Goal: Task Accomplishment & Management: Complete application form

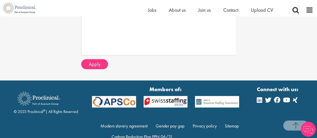
scroll to position [0, 3]
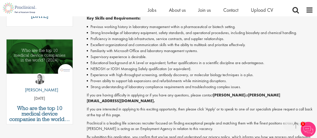
scroll to position [242, 0]
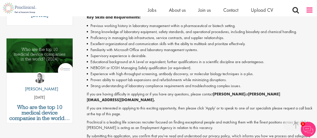
click at [309, 12] on span at bounding box center [310, 10] width 8 height 8
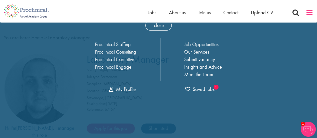
scroll to position [0, 0]
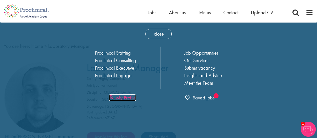
click at [125, 97] on link "My Profile" at bounding box center [122, 98] width 27 height 7
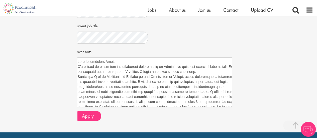
scroll to position [87, 0]
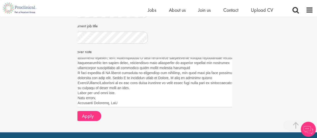
click at [118, 91] on textarea "Cover note" at bounding box center [163, 82] width 176 height 50
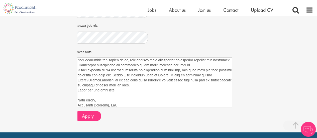
click at [195, 65] on textarea "Cover note" at bounding box center [163, 82] width 176 height 50
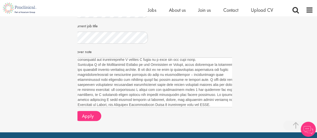
scroll to position [2, 0]
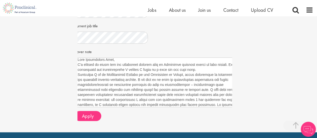
click at [128, 59] on textarea "Cover note" at bounding box center [163, 82] width 176 height 50
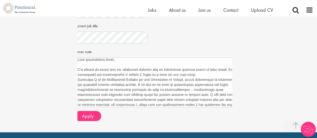
click at [196, 74] on textarea "Cover note" at bounding box center [163, 82] width 176 height 50
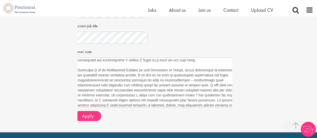
scroll to position [32, 0]
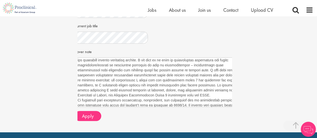
click at [212, 96] on textarea "Cover note" at bounding box center [163, 82] width 176 height 50
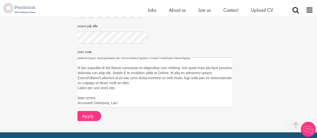
scroll to position [109, 0]
click at [212, 73] on textarea "Cover note" at bounding box center [163, 82] width 176 height 50
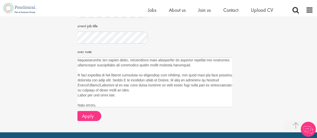
scroll to position [107, 0]
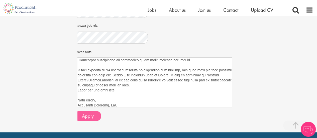
type textarea "Dear Recruitment Team, I'm writing to apply for the laboratory manager role in …"
click at [89, 119] on button "Apply" at bounding box center [88, 116] width 27 height 10
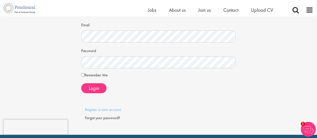
scroll to position [41, 0]
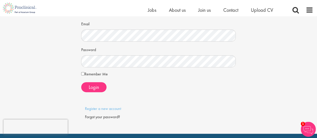
click at [48, 57] on div "Candidate login Login Email Password Remember Me" at bounding box center [158, 55] width 325 height 158
click at [95, 88] on span "Login" at bounding box center [94, 87] width 10 height 7
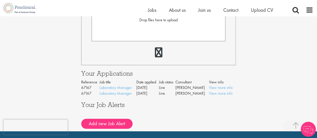
scroll to position [172, 0]
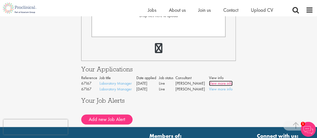
click at [221, 85] on link "View more info" at bounding box center [221, 83] width 24 height 5
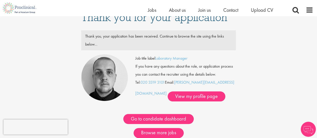
scroll to position [10, 0]
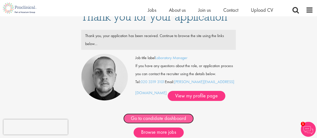
click at [172, 119] on link "Go to candidate dashboard" at bounding box center [158, 119] width 70 height 10
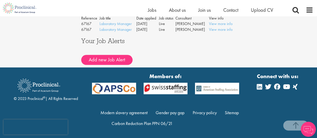
scroll to position [221, 0]
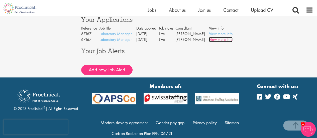
click at [227, 41] on link "View more info" at bounding box center [221, 39] width 24 height 5
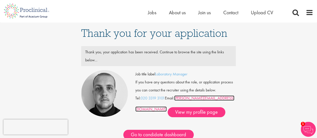
click at [197, 98] on link "h.budge@proclinical.com" at bounding box center [184, 104] width 99 height 16
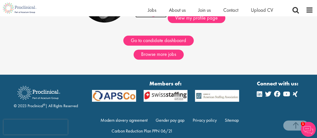
scroll to position [94, 0]
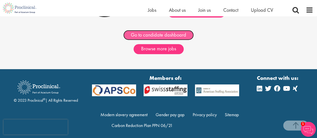
click at [163, 37] on link "Go to candidate dashboard" at bounding box center [158, 35] width 70 height 10
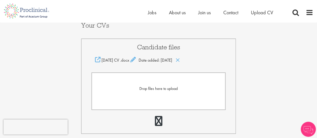
scroll to position [121, 0]
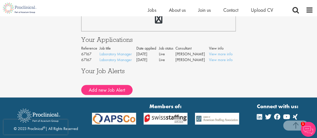
scroll to position [224, 0]
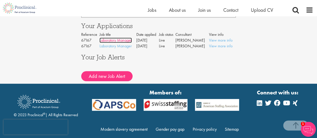
click at [120, 42] on link "Laboratory Manager" at bounding box center [116, 40] width 32 height 5
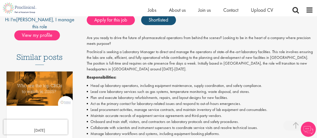
scroll to position [110, 0]
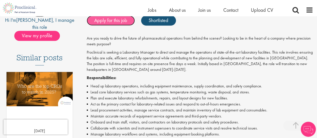
click at [120, 20] on link "Apply for this job" at bounding box center [111, 21] width 48 height 10
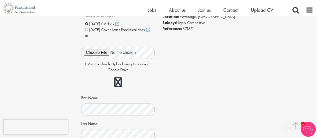
scroll to position [168, 0]
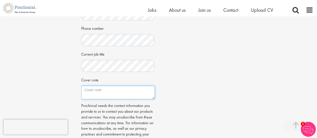
click at [109, 97] on textarea "Cover note" at bounding box center [118, 93] width 74 height 14
paste textarea "Dear Recruitment Team, I'm writing to apply for the laboratory manager role in …"
click at [84, 98] on textarea "Cover note" at bounding box center [118, 93] width 74 height 14
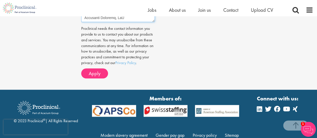
scroll to position [247, 0]
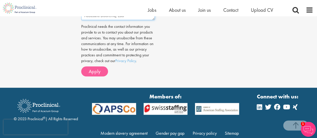
type textarea "Dear Recruitment Team, I'm writing to apply for the laboratory manager role in …"
click at [94, 75] on span "Apply" at bounding box center [95, 71] width 12 height 7
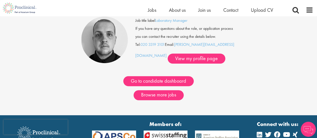
scroll to position [45, 0]
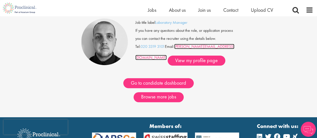
click at [208, 47] on link "[PERSON_NAME][EMAIL_ADDRESS][DOMAIN_NAME]" at bounding box center [184, 52] width 99 height 16
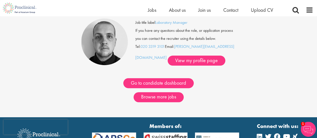
click at [270, 81] on div "Thank you for your application Thank you, your application has been received. C…" at bounding box center [158, 44] width 325 height 147
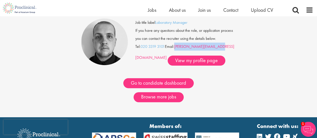
drag, startPoint x: 225, startPoint y: 45, endPoint x: 177, endPoint y: 47, distance: 47.5
click at [177, 47] on div "Job title label Laboratory Manager If you have any questions about the role, or…" at bounding box center [185, 42] width 101 height 47
copy link "[PERSON_NAME][EMAIL_ADDRESS][DOMAIN_NAME]"
